Goal: Book appointment/travel/reservation

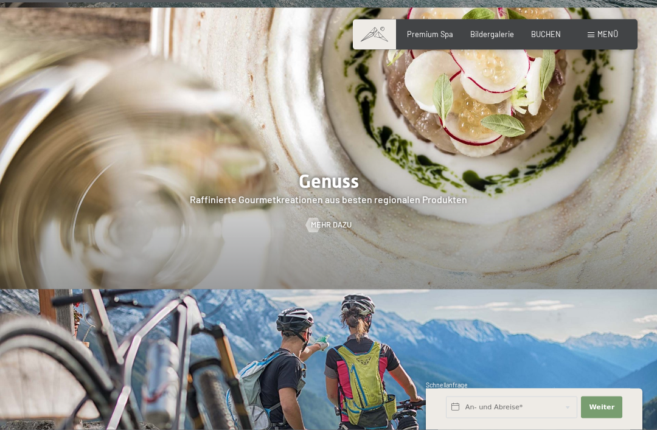
scroll to position [1616, 0]
click at [341, 222] on span "Mehr dazu" at bounding box center [331, 225] width 41 height 11
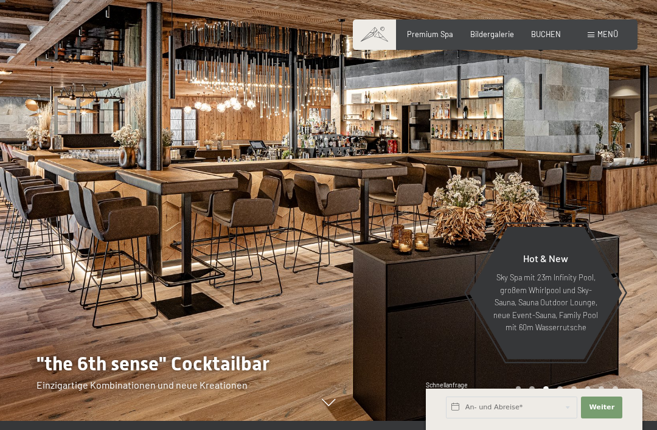
scroll to position [0, 0]
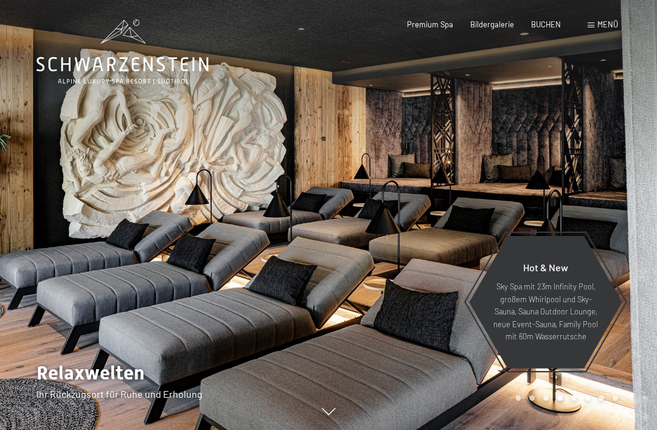
click at [613, 25] on span "Menü" at bounding box center [608, 24] width 21 height 10
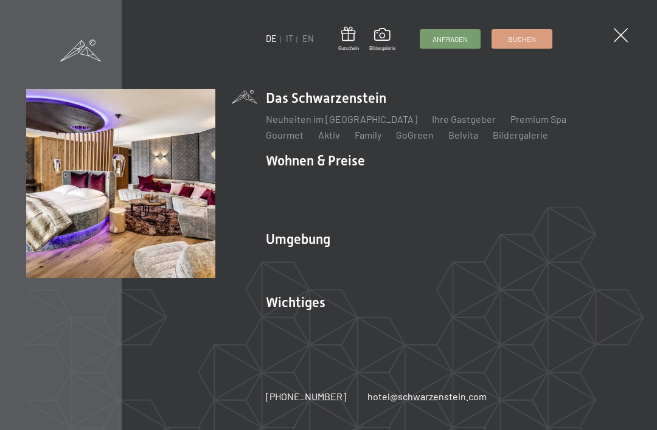
click at [470, 180] on link "Angebote" at bounding box center [466, 182] width 43 height 12
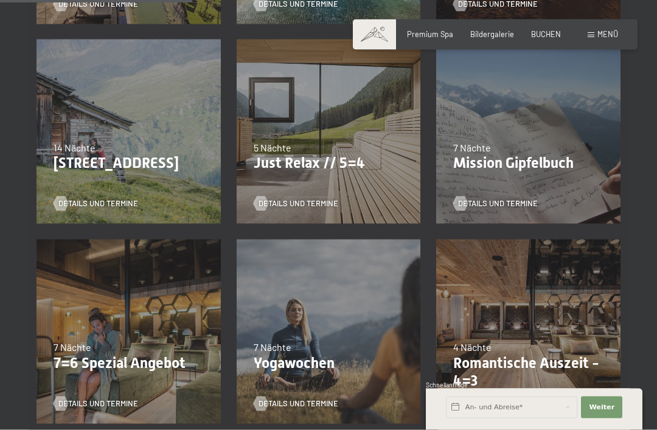
scroll to position [460, 0]
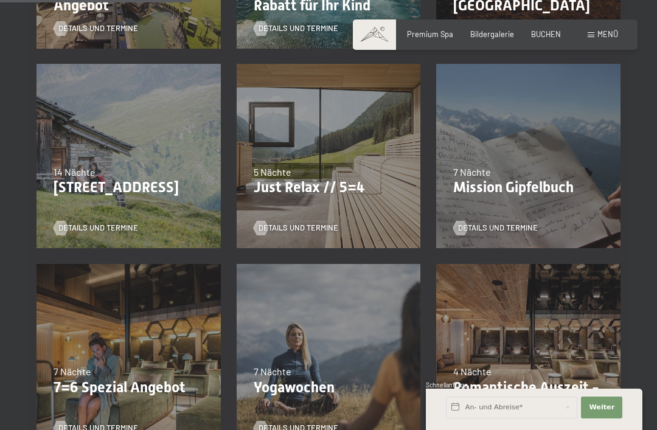
click at [338, 223] on span "Details und Termine" at bounding box center [299, 228] width 80 height 11
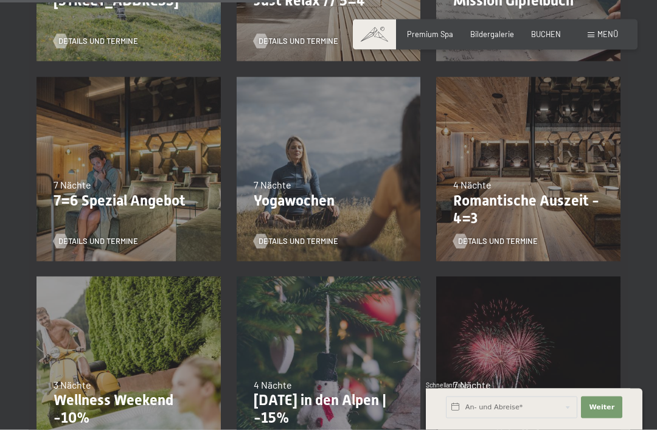
scroll to position [647, 0]
click at [509, 240] on span "Details und Termine" at bounding box center [498, 241] width 80 height 11
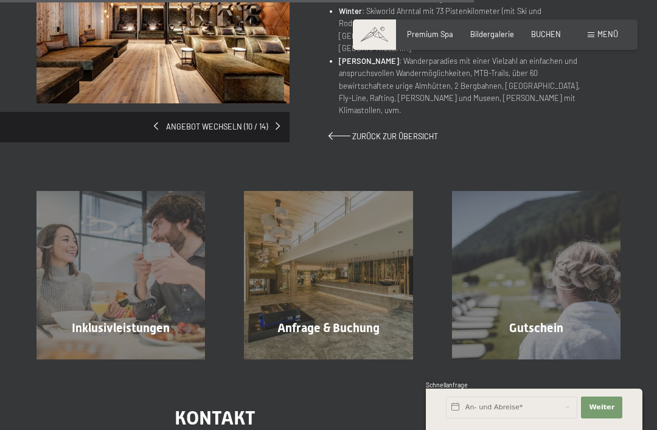
scroll to position [879, 0]
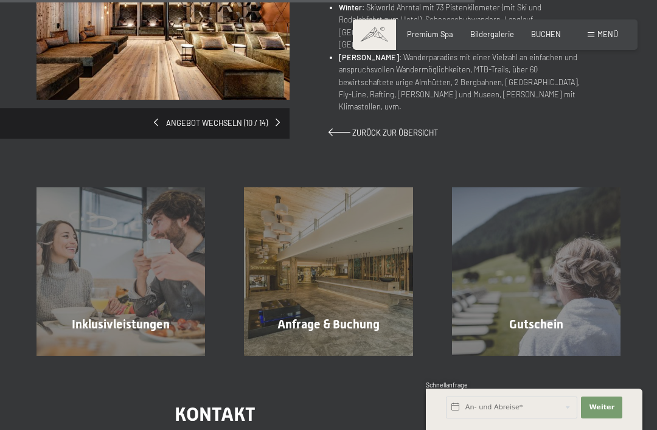
click at [145, 256] on div "Inklusivleistungen Mehr erfahren" at bounding box center [121, 271] width 208 height 169
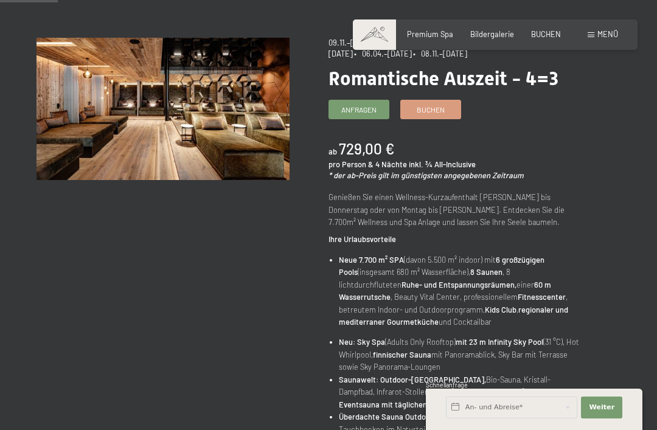
scroll to position [107, 0]
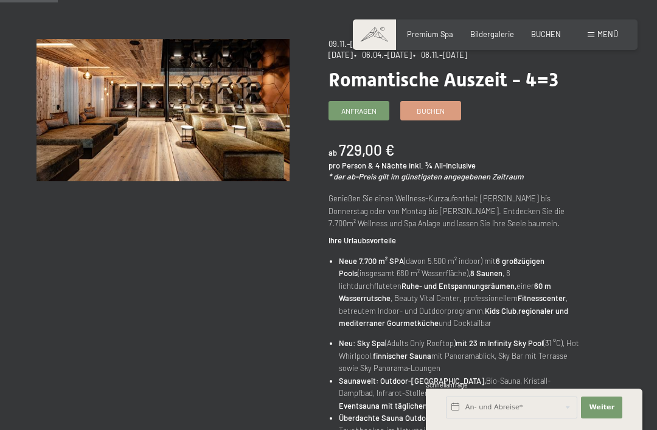
click at [360, 116] on span "Anfragen" at bounding box center [358, 111] width 35 height 10
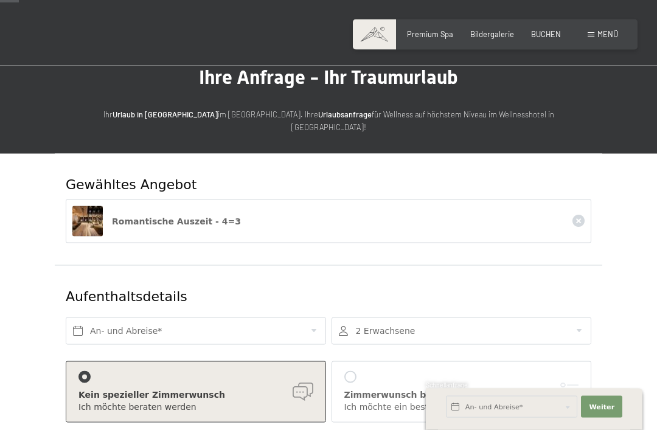
scroll to position [15, 0]
